Goal: Transaction & Acquisition: Subscribe to service/newsletter

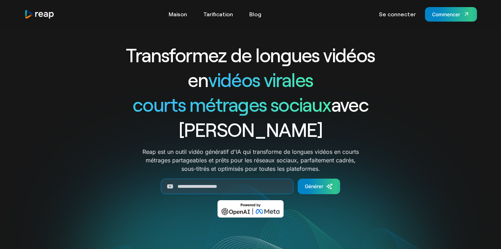
click at [123, 84] on h1 "Transformez de longues vidéos en vidéos virales" at bounding box center [251, 66] width 294 height 49
click at [213, 14] on font "Tarification" at bounding box center [218, 14] width 30 height 7
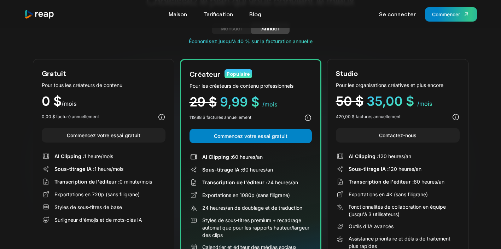
scroll to position [46, 0]
